Goal: Information Seeking & Learning: Learn about a topic

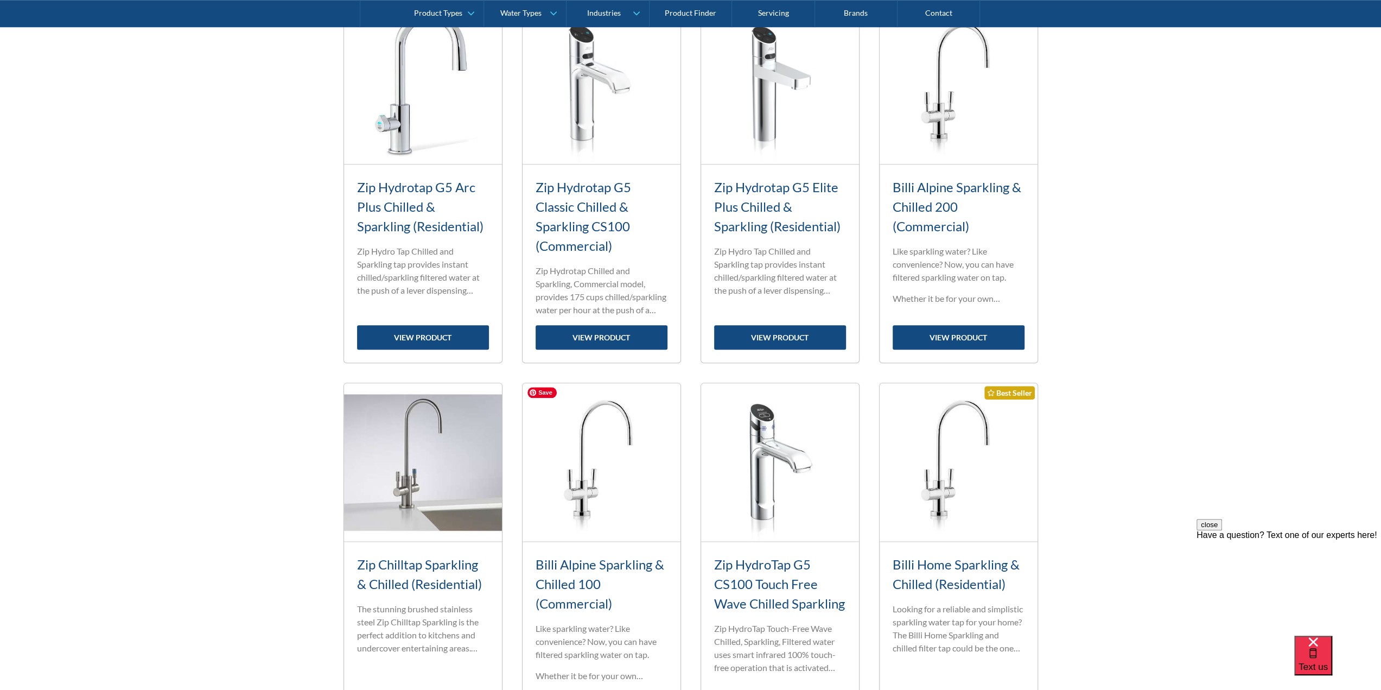
scroll to position [977, 0]
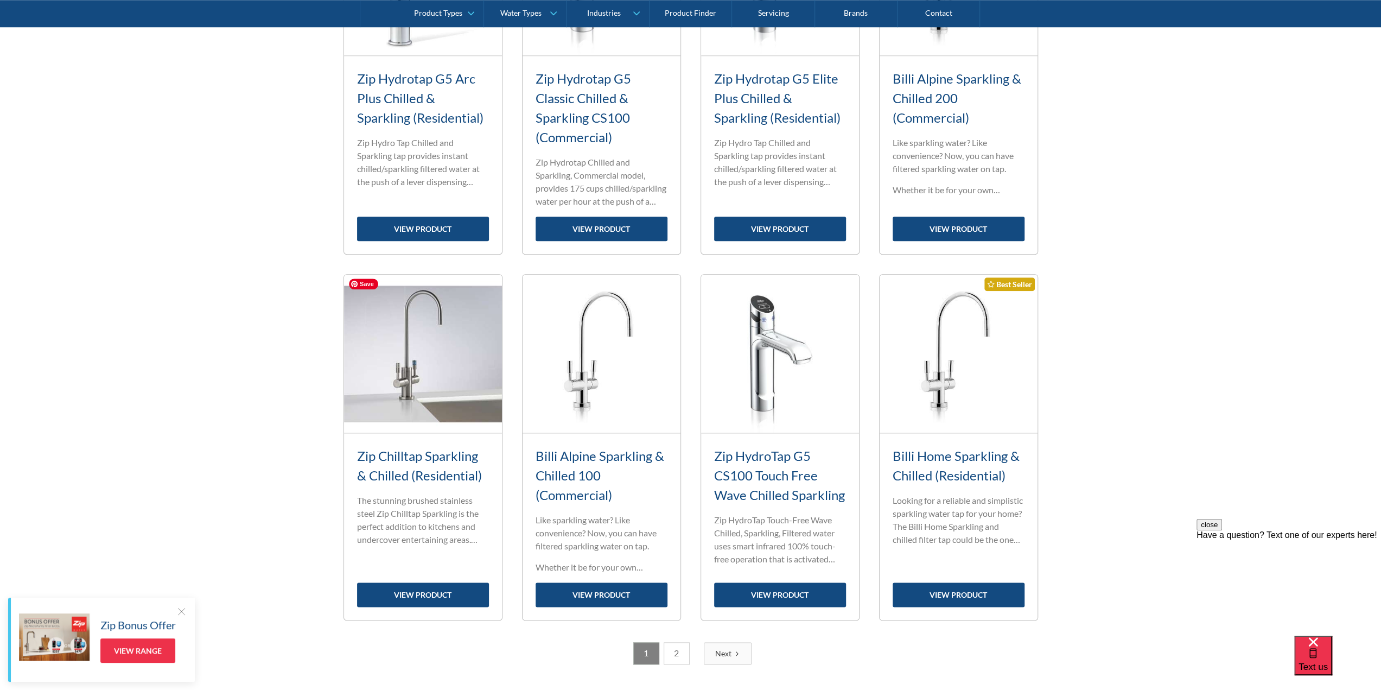
click at [406, 371] on img at bounding box center [423, 354] width 158 height 158
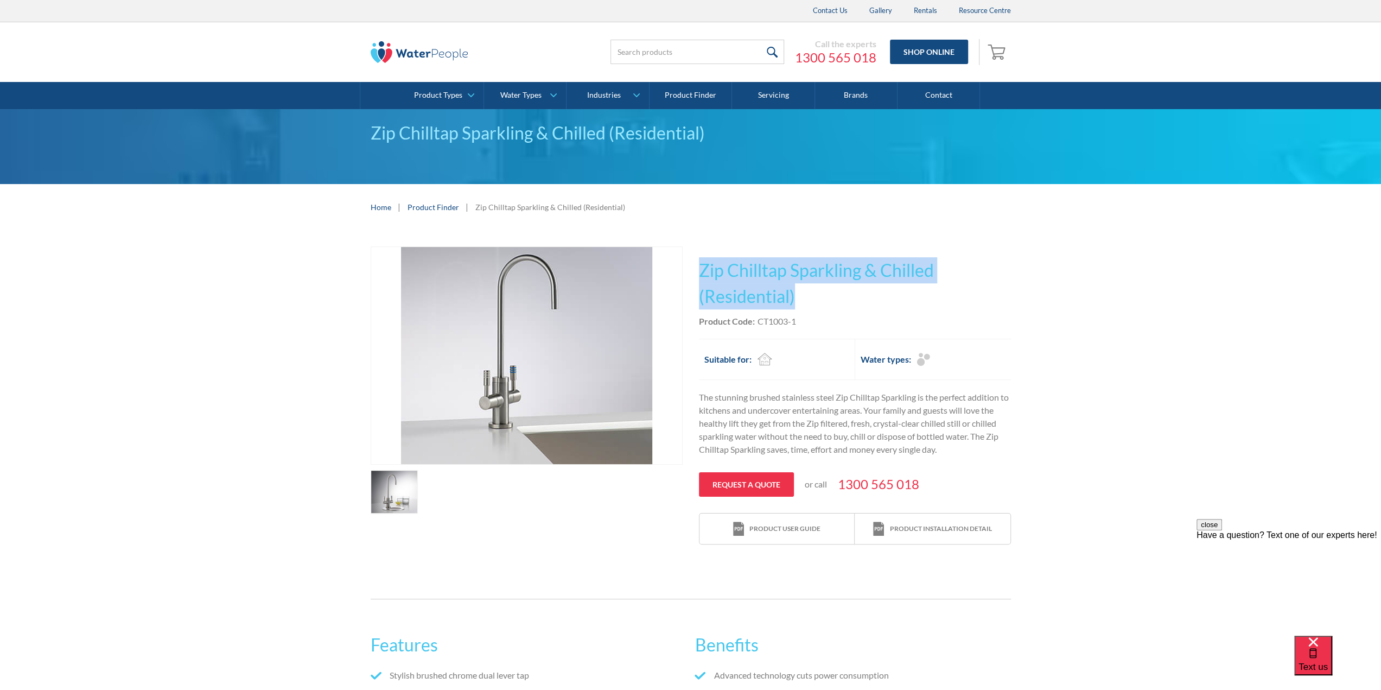
drag, startPoint x: 697, startPoint y: 269, endPoint x: 796, endPoint y: 295, distance: 102.8
click at [796, 295] on div "Play video Fits Most Brands Best Seller No items found. This tap design is incl…" at bounding box center [691, 395] width 640 height 298
copy h1 "Zip Chilltap Sparkling & Chilled (Residential)"
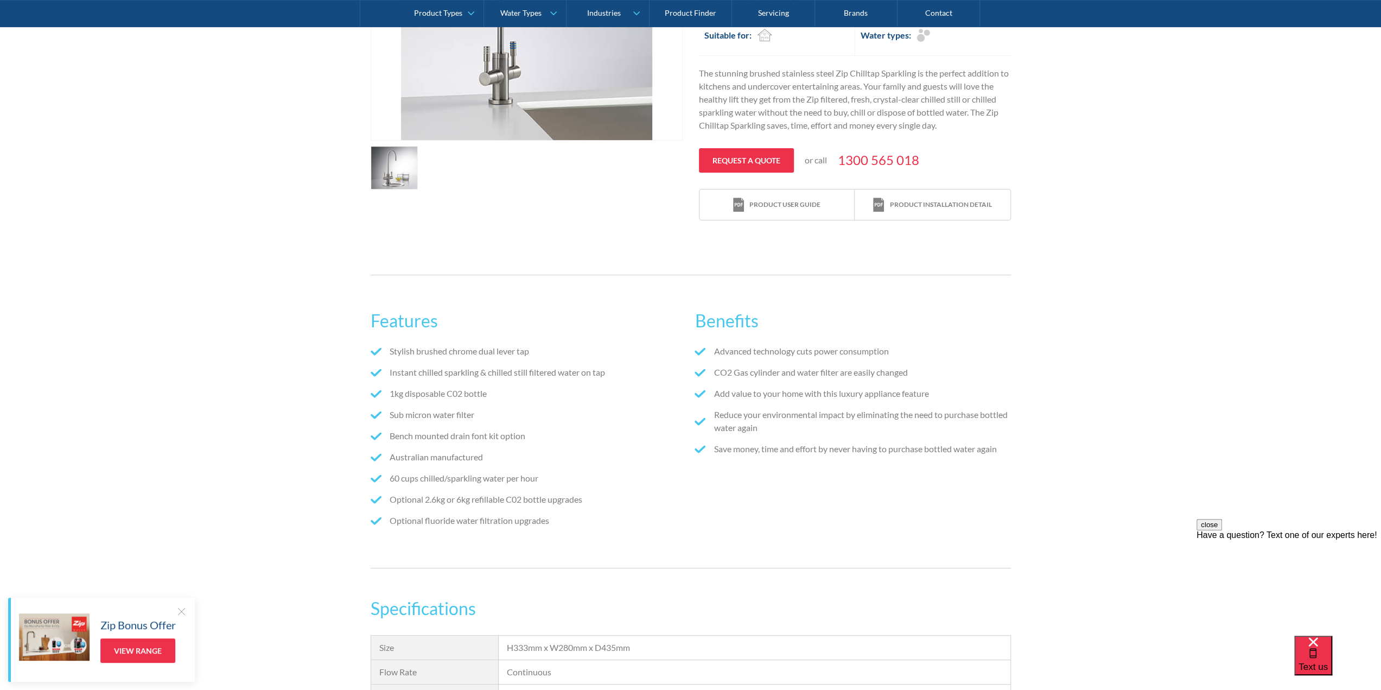
scroll to position [326, 0]
click at [397, 179] on link "open lightbox" at bounding box center [395, 165] width 48 height 43
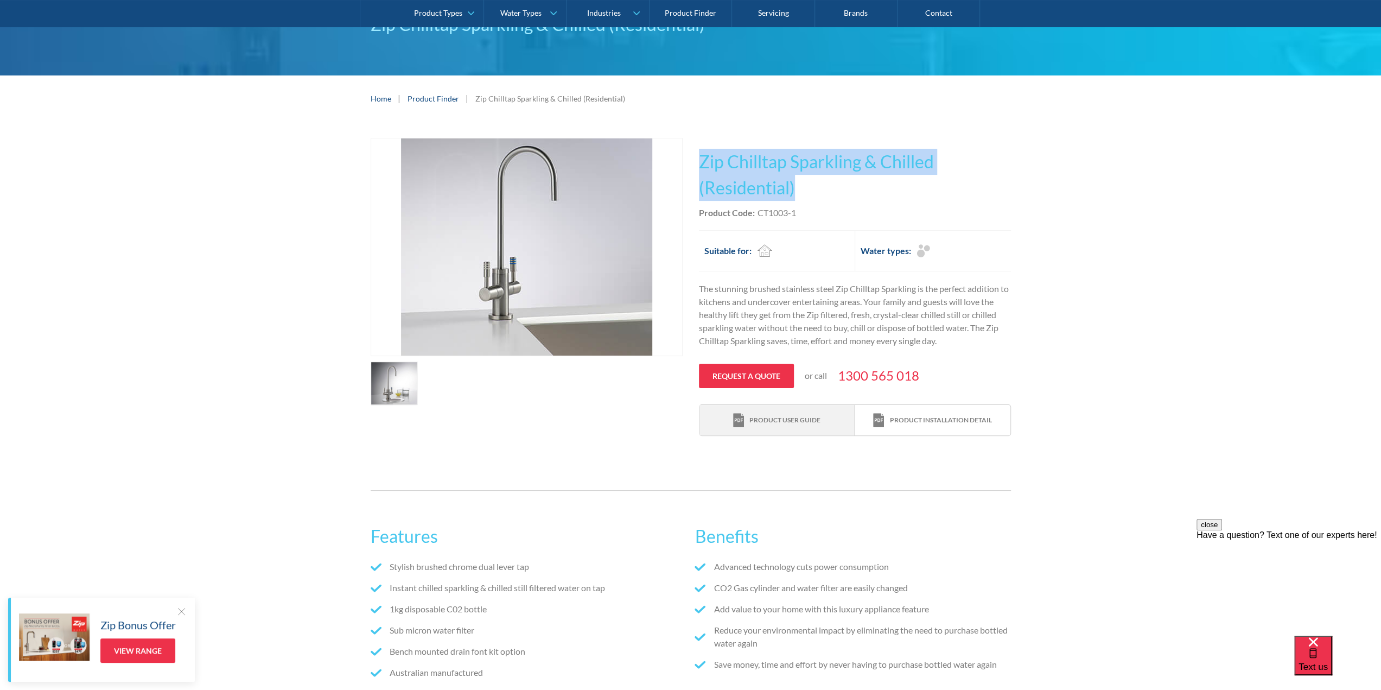
click at [787, 424] on div "Product user guide" at bounding box center [776, 420] width 87 height 15
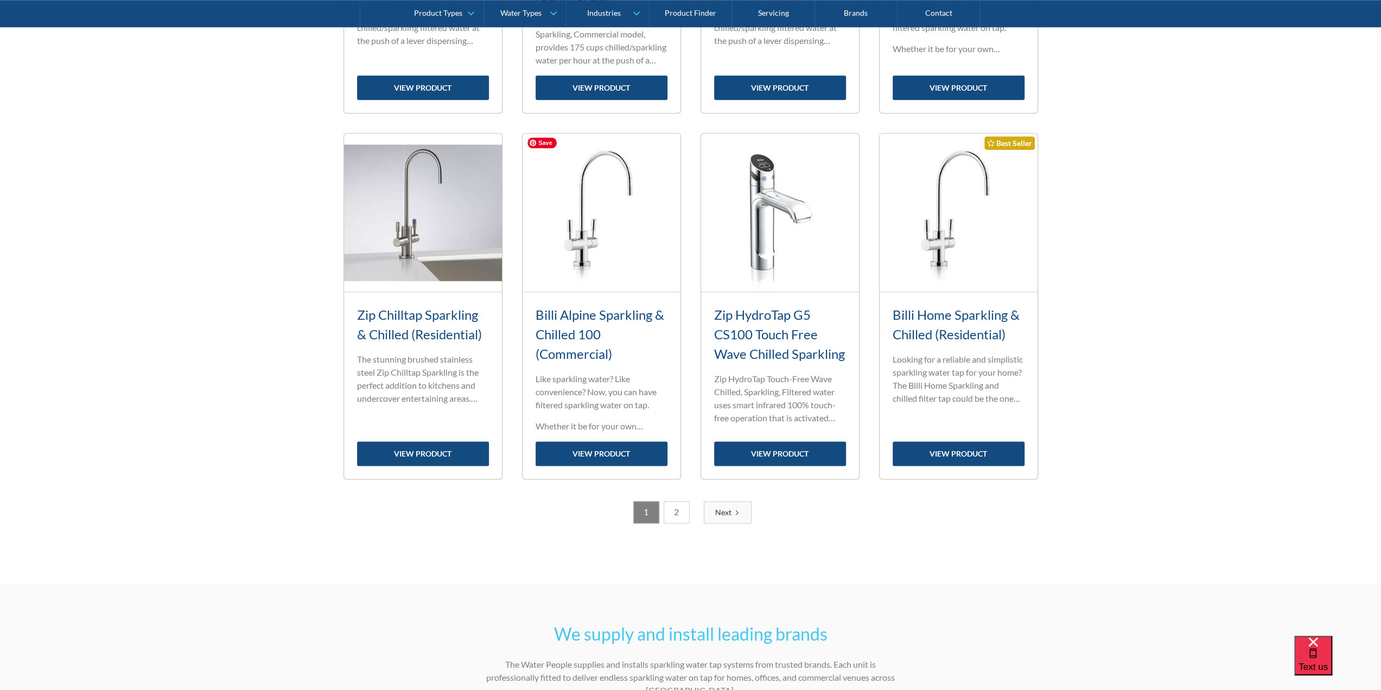
scroll to position [1356, 0]
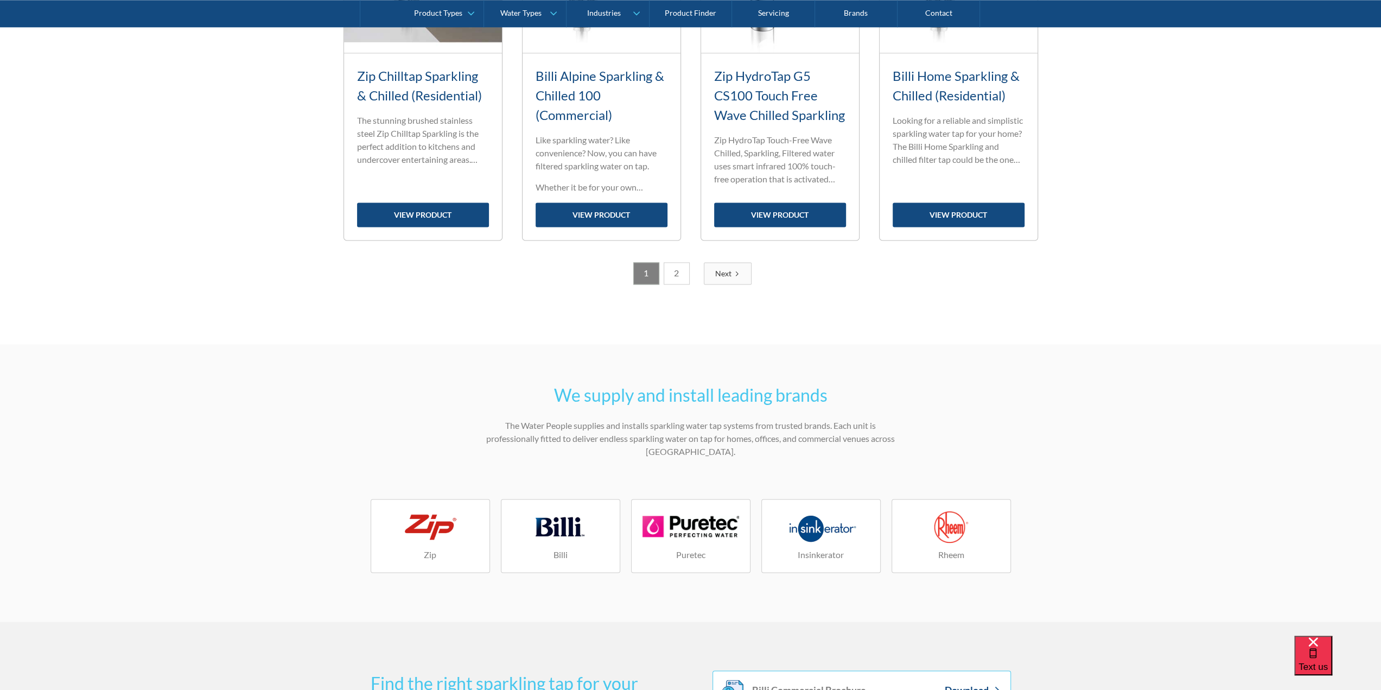
click at [675, 277] on link "2" at bounding box center [677, 273] width 26 height 22
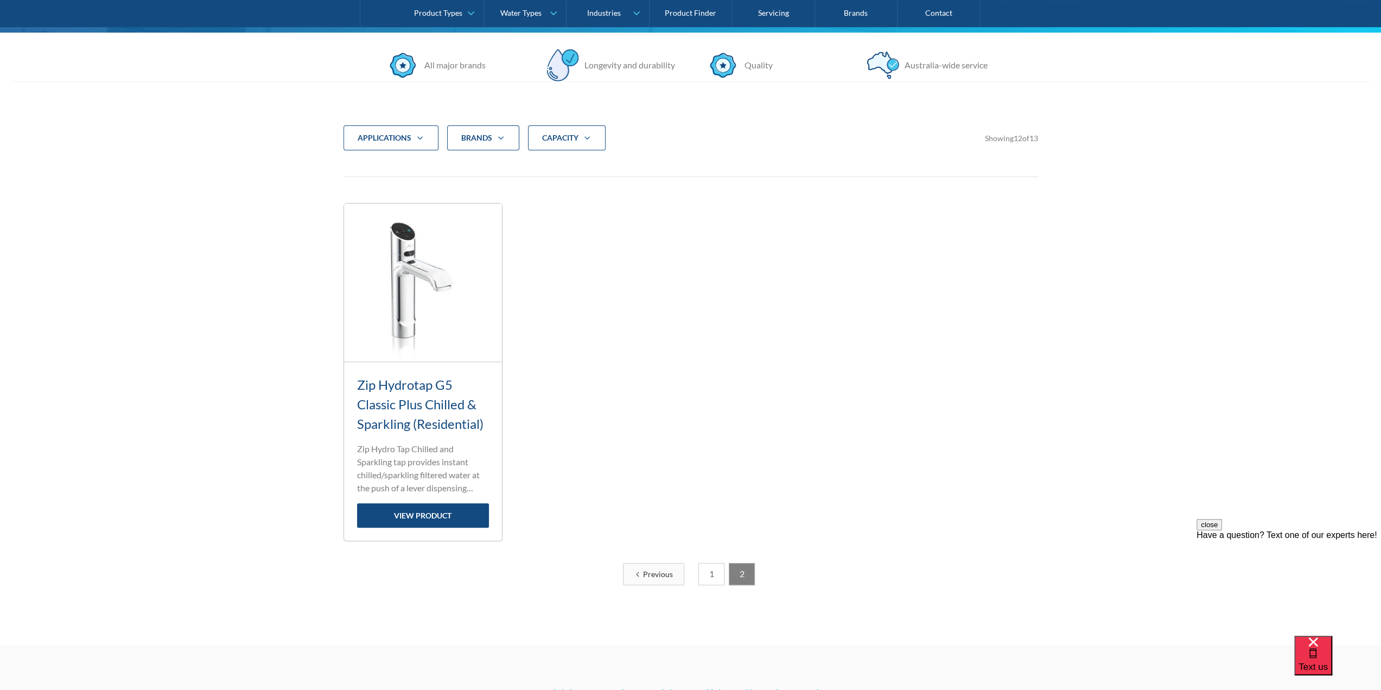
scroll to position [441, 0]
